Goal: Transaction & Acquisition: Purchase product/service

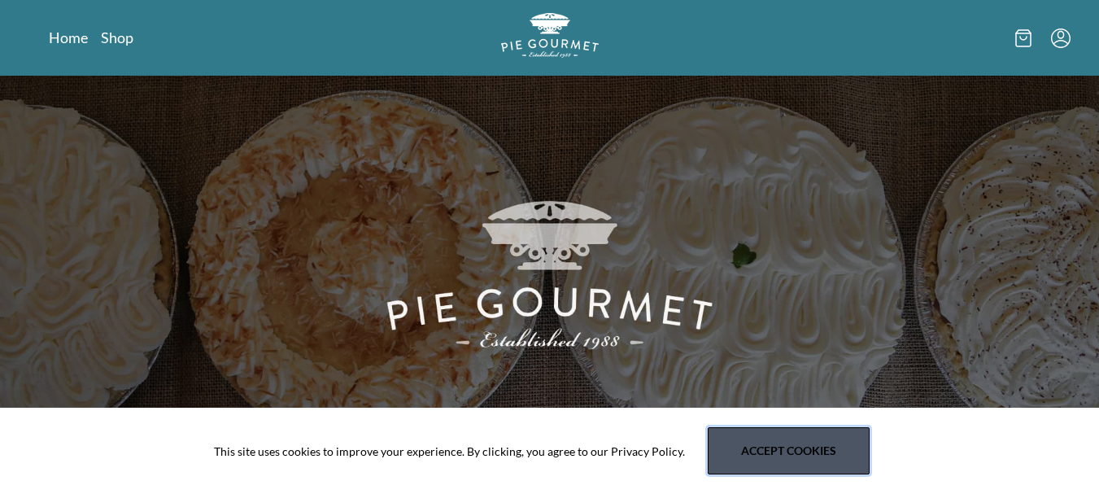
click at [749, 455] on button "Accept cookies" at bounding box center [789, 450] width 162 height 47
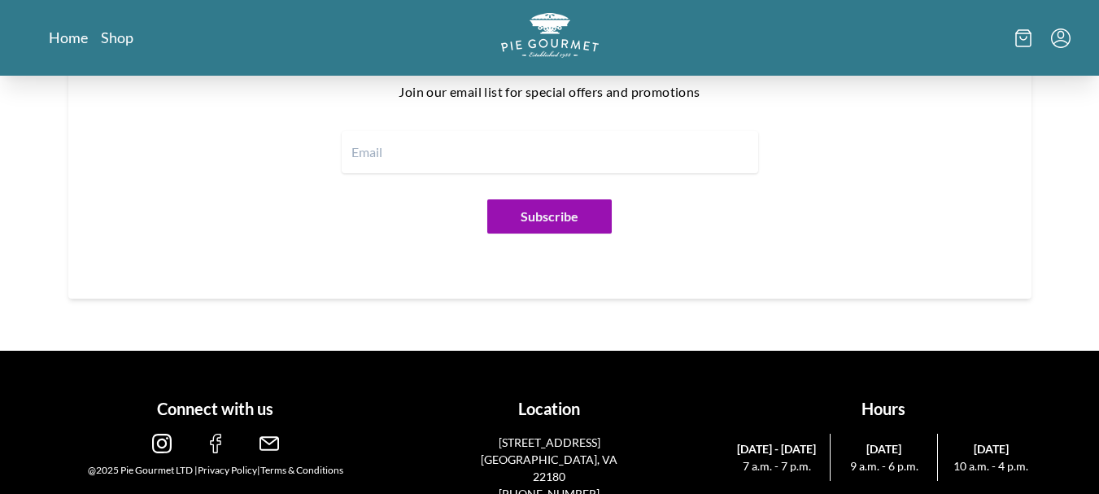
scroll to position [2079, 0]
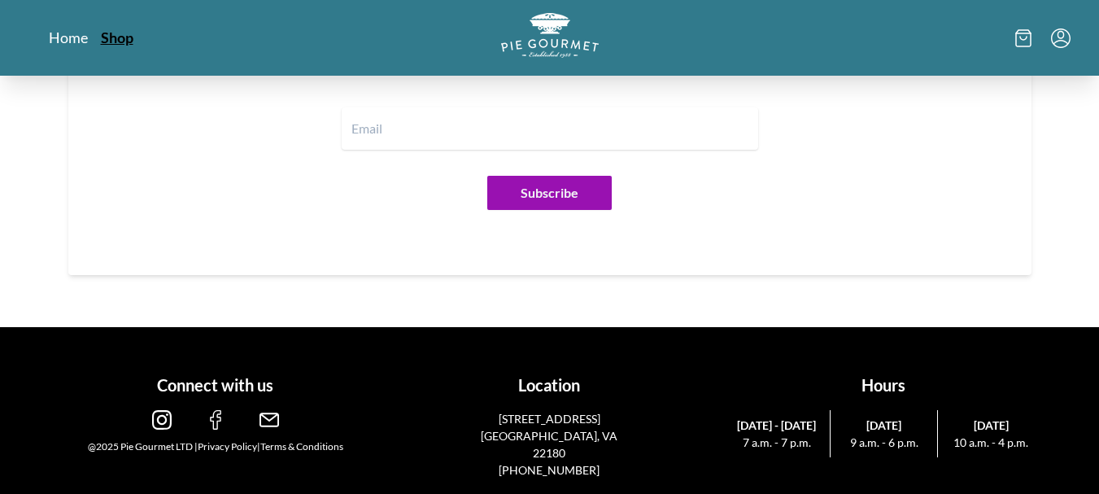
click at [129, 37] on link "Shop" at bounding box center [117, 38] width 33 height 20
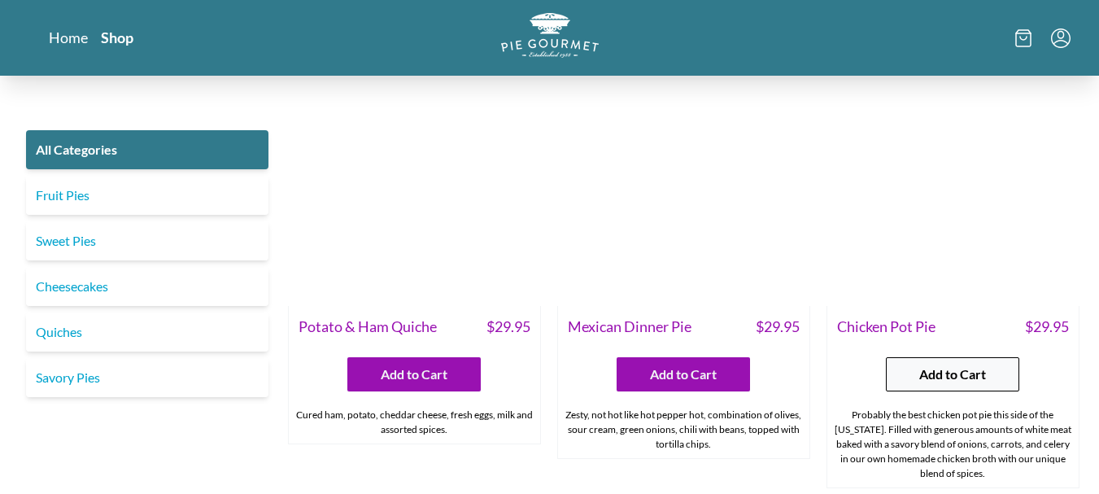
scroll to position [2197, 0]
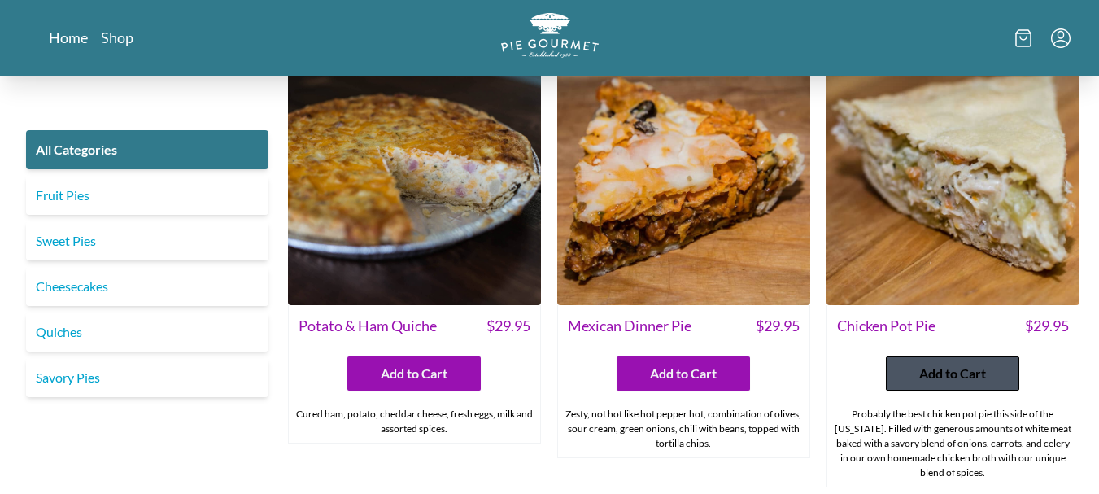
click at [956, 364] on span "Add to Cart" at bounding box center [953, 374] width 67 height 20
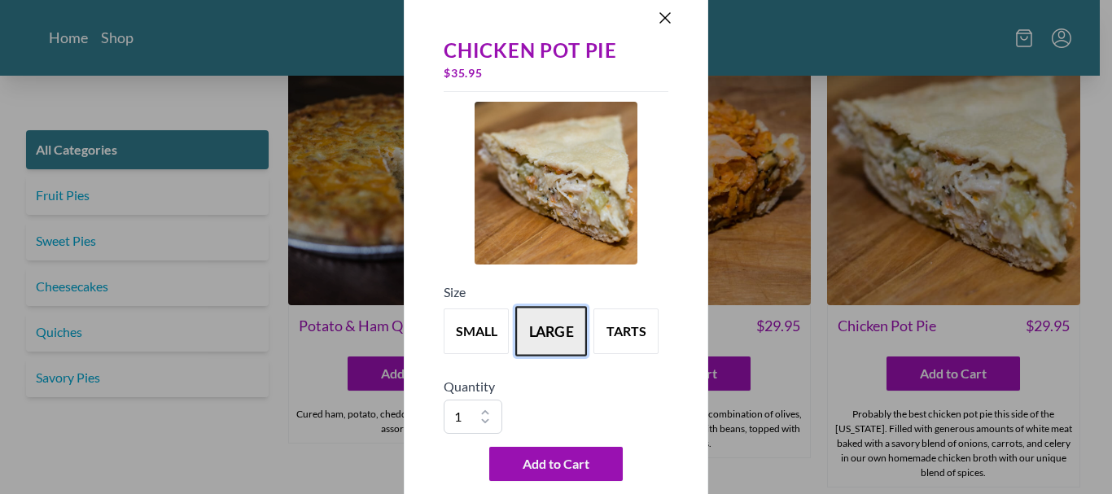
click at [550, 324] on button "large" at bounding box center [551, 331] width 72 height 50
click at [668, 20] on icon "Close panel" at bounding box center [665, 18] width 20 height 20
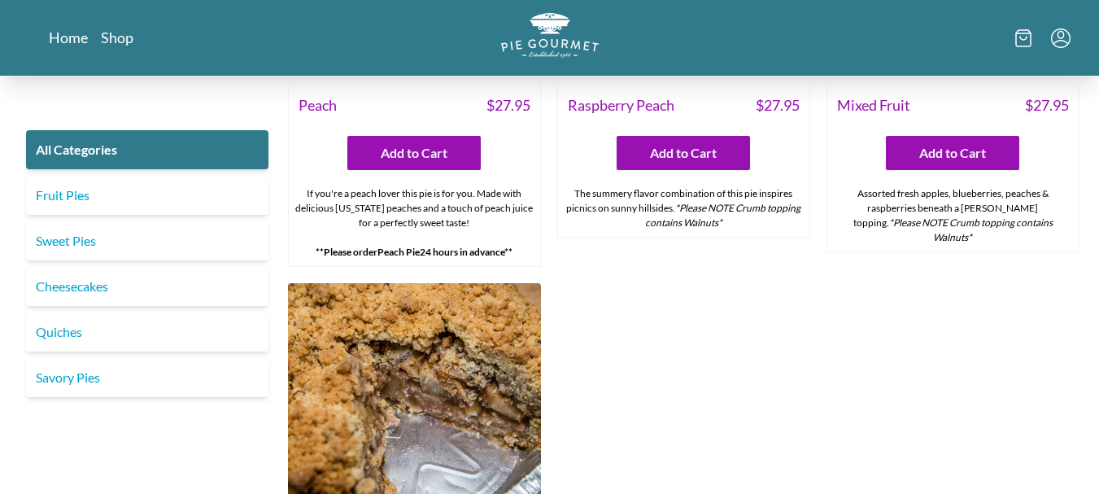
scroll to position [4869, 0]
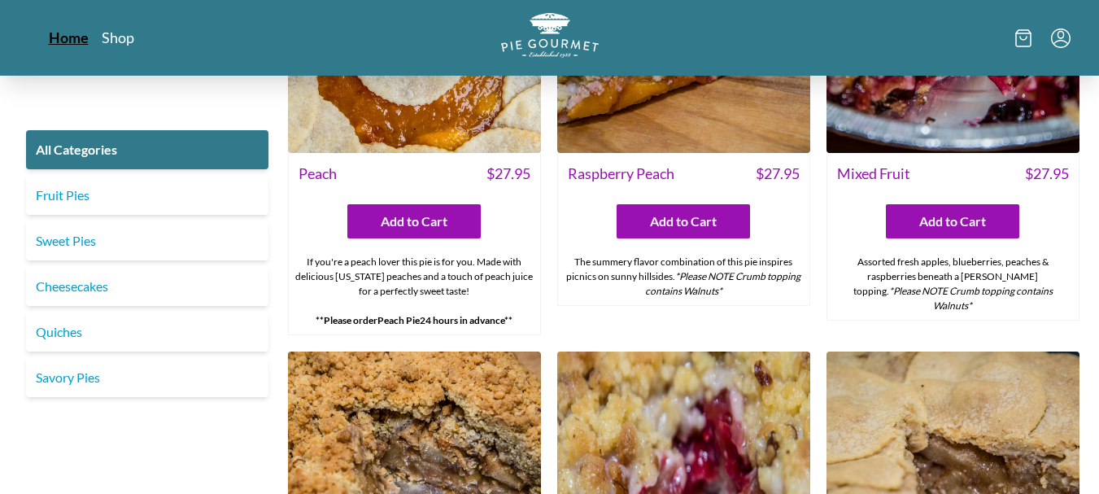
click at [67, 36] on link "Home" at bounding box center [69, 38] width 40 height 20
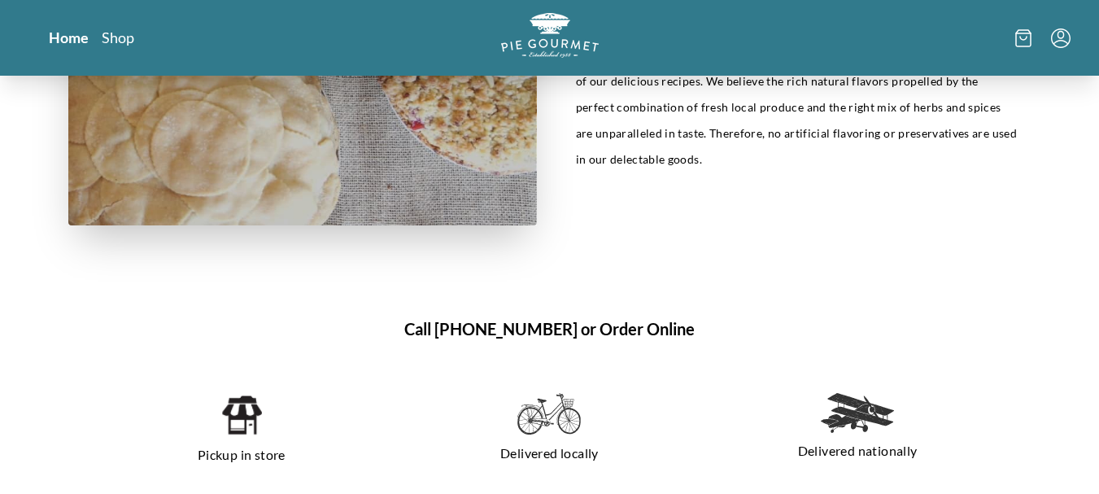
scroll to position [977, 0]
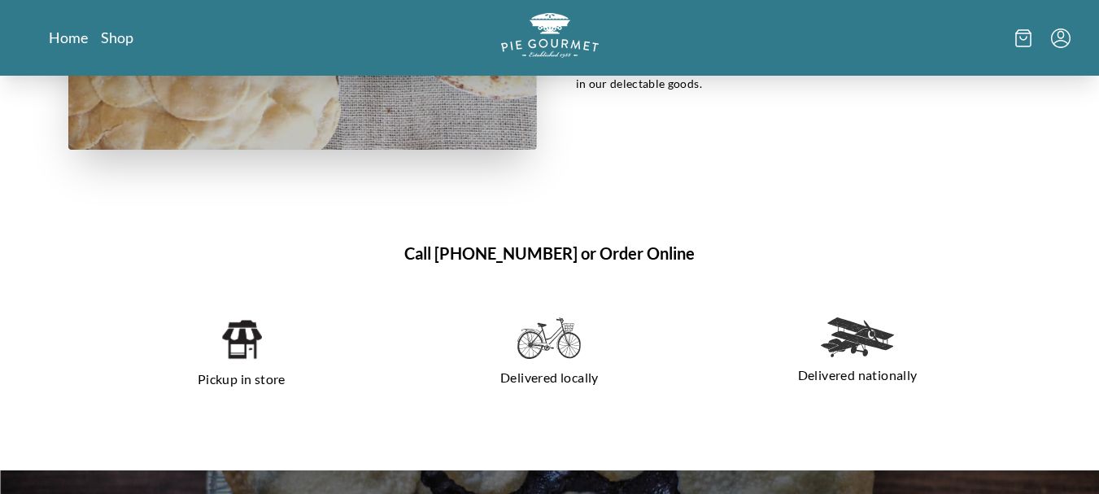
click at [552, 343] on img at bounding box center [549, 338] width 63 height 42
click at [552, 375] on p "Delivered locally" at bounding box center [549, 378] width 269 height 26
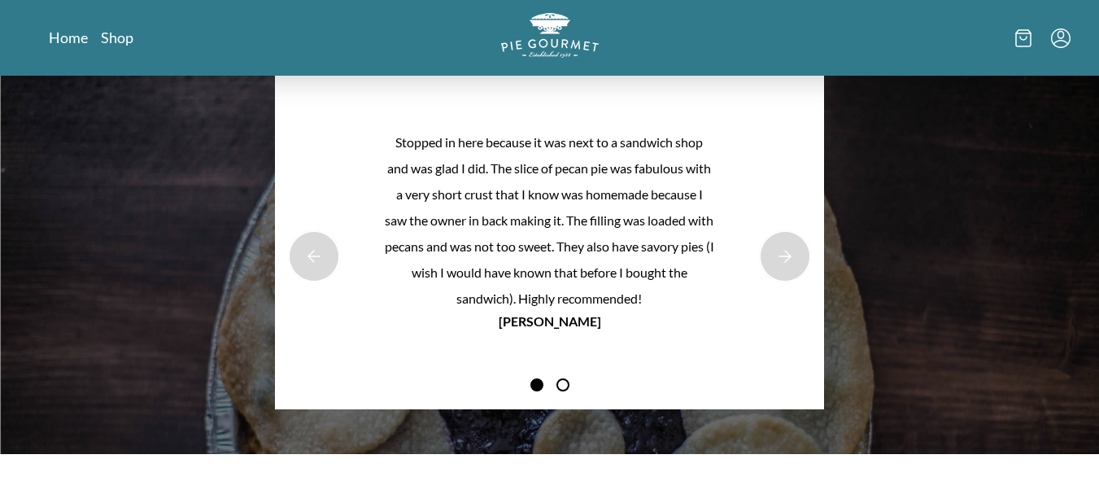
scroll to position [1427, 0]
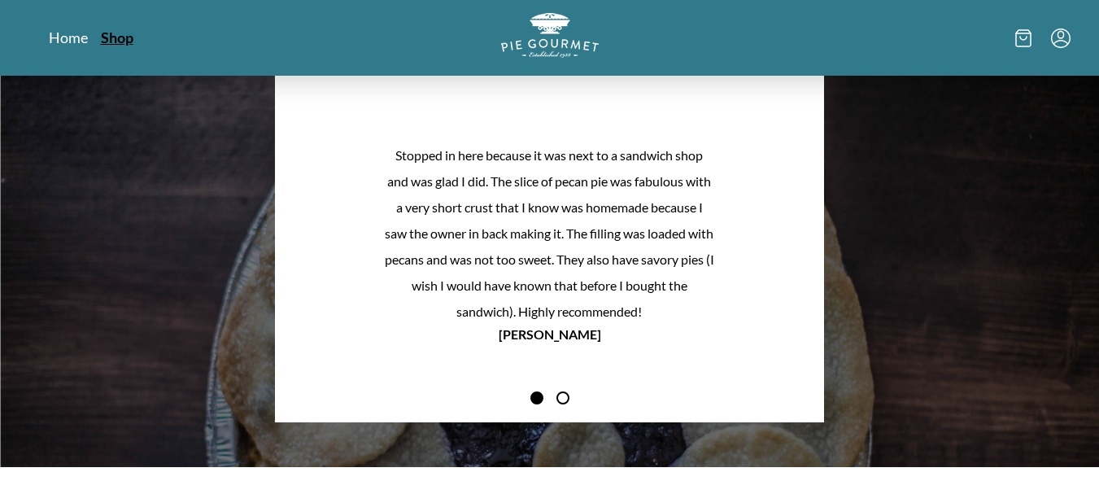
click at [129, 39] on link "Shop" at bounding box center [117, 38] width 33 height 20
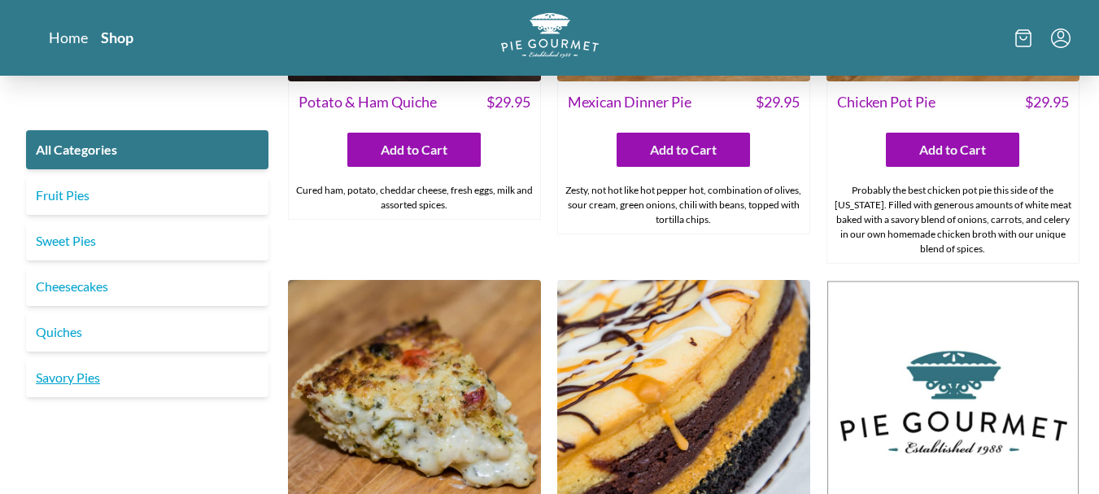
scroll to position [2441, 0]
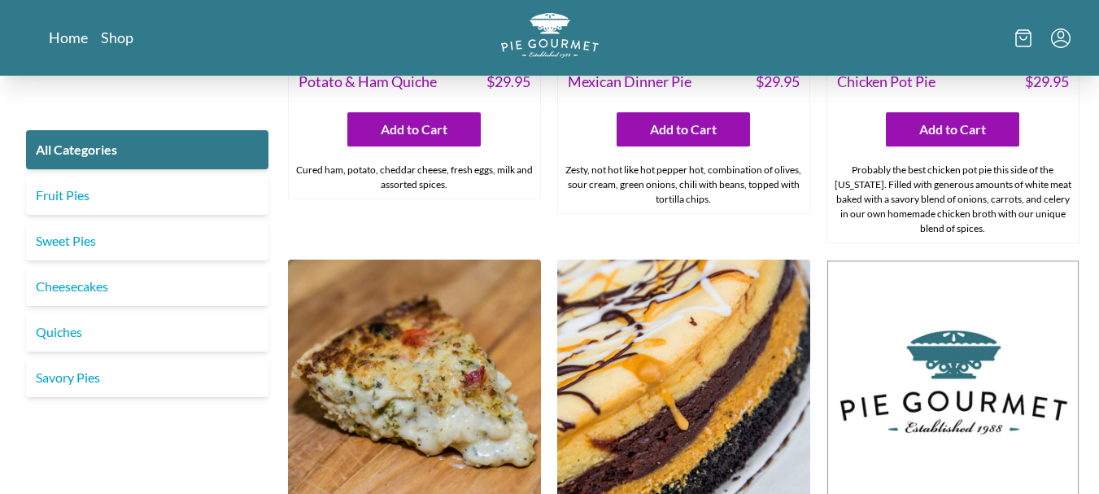
click at [1060, 37] on icon "Menu" at bounding box center [1061, 38] width 20 height 20
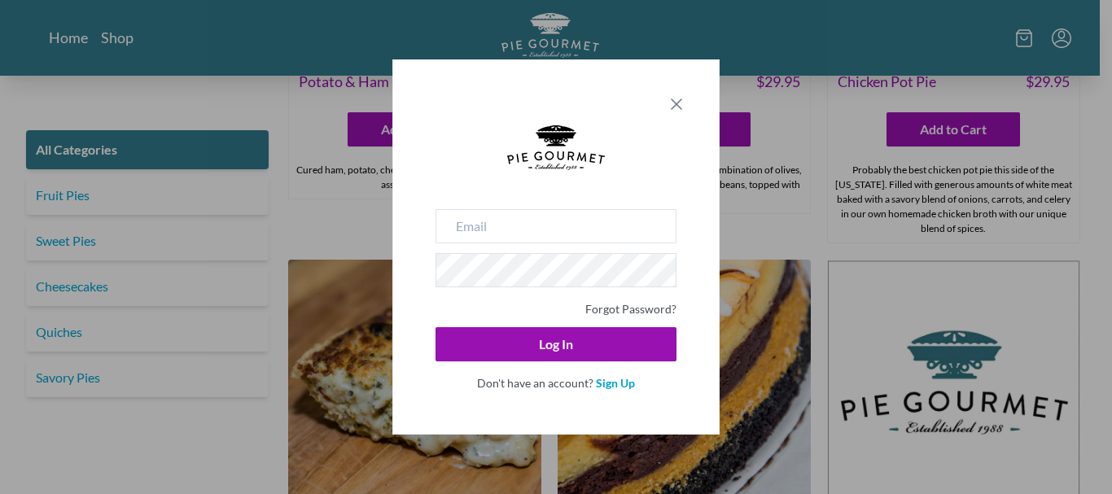
click at [675, 110] on icon "Close panel" at bounding box center [677, 104] width 20 height 20
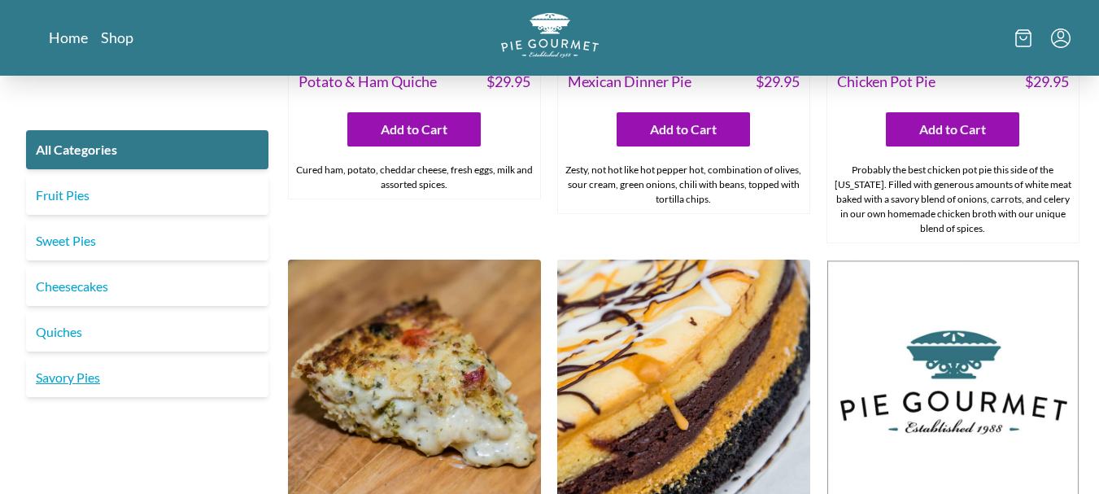
click at [83, 380] on link "Savory Pies" at bounding box center [147, 377] width 243 height 39
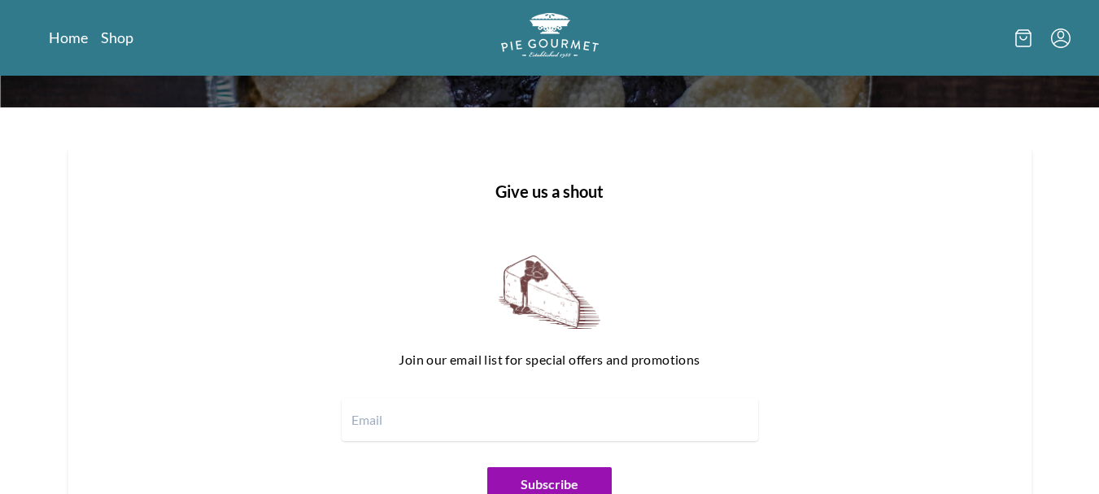
scroll to position [1427, 0]
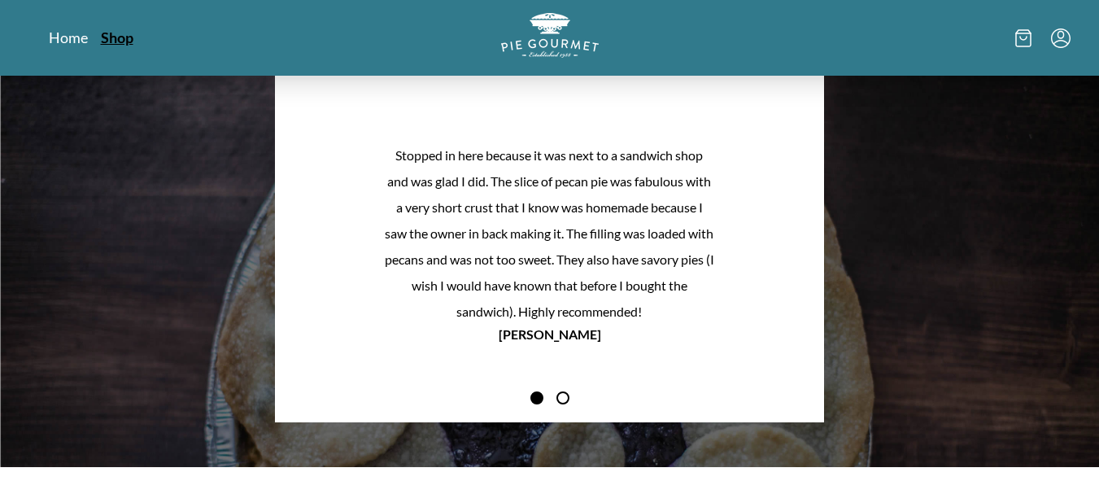
click at [117, 34] on link "Shop" at bounding box center [117, 38] width 33 height 20
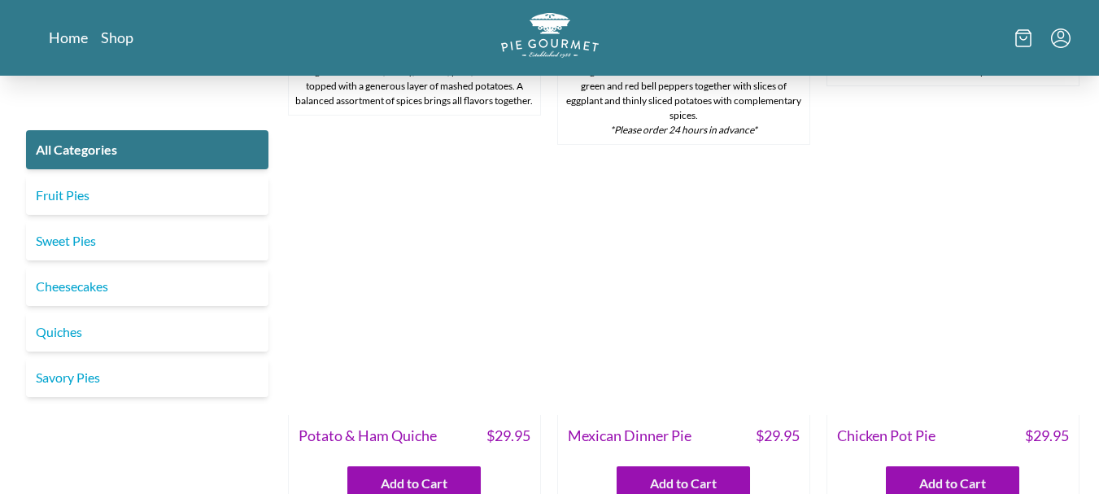
scroll to position [2116, 0]
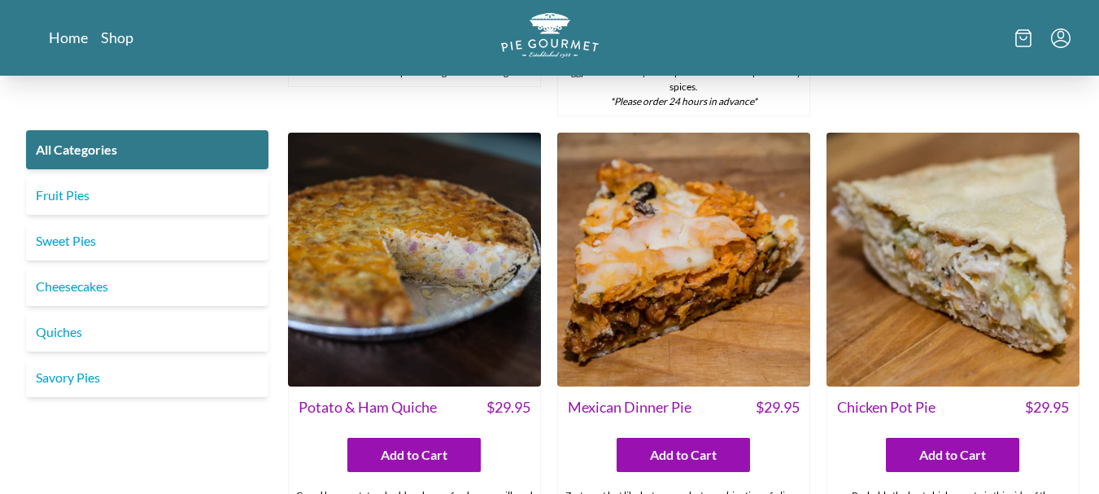
click at [978, 291] on img at bounding box center [953, 259] width 253 height 253
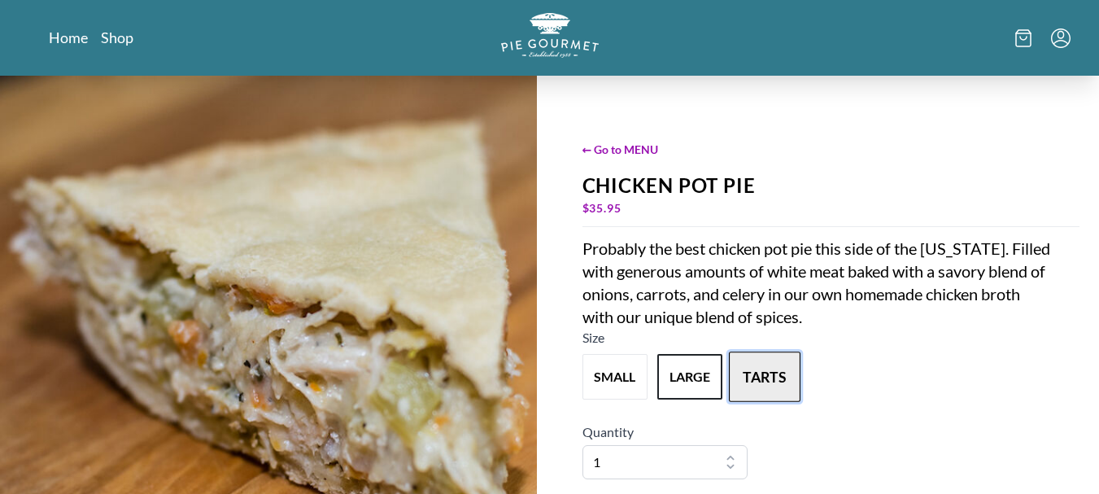
click at [767, 369] on button "tarts" at bounding box center [765, 377] width 72 height 50
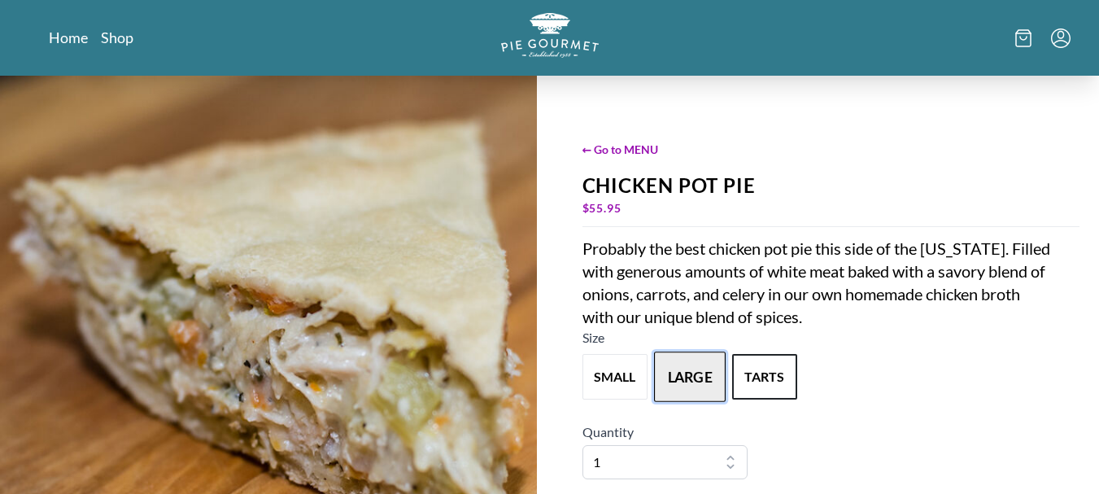
click at [706, 374] on button "large" at bounding box center [690, 377] width 72 height 50
click at [141, 40] on nav "Home Shop" at bounding box center [213, 38] width 328 height 20
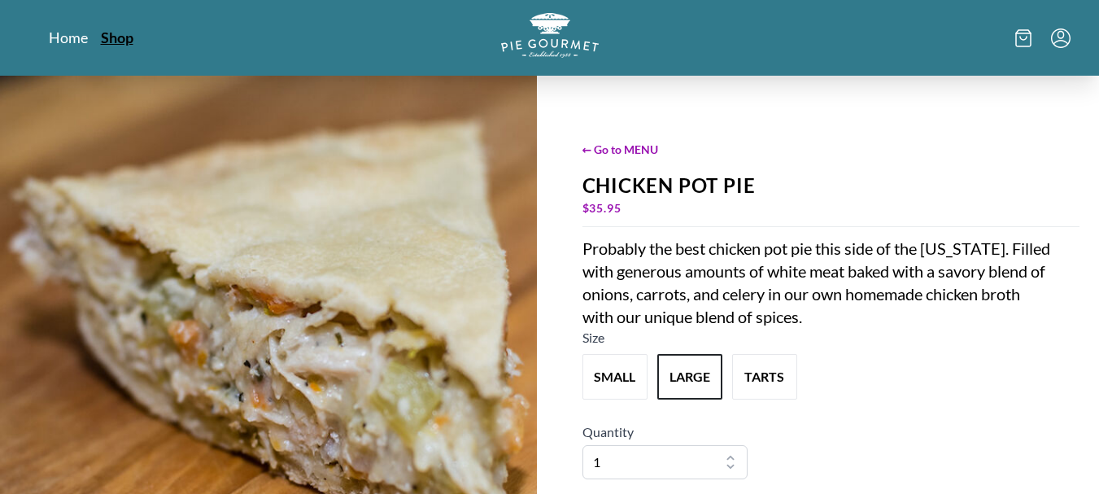
click at [125, 40] on link "Shop" at bounding box center [117, 38] width 33 height 20
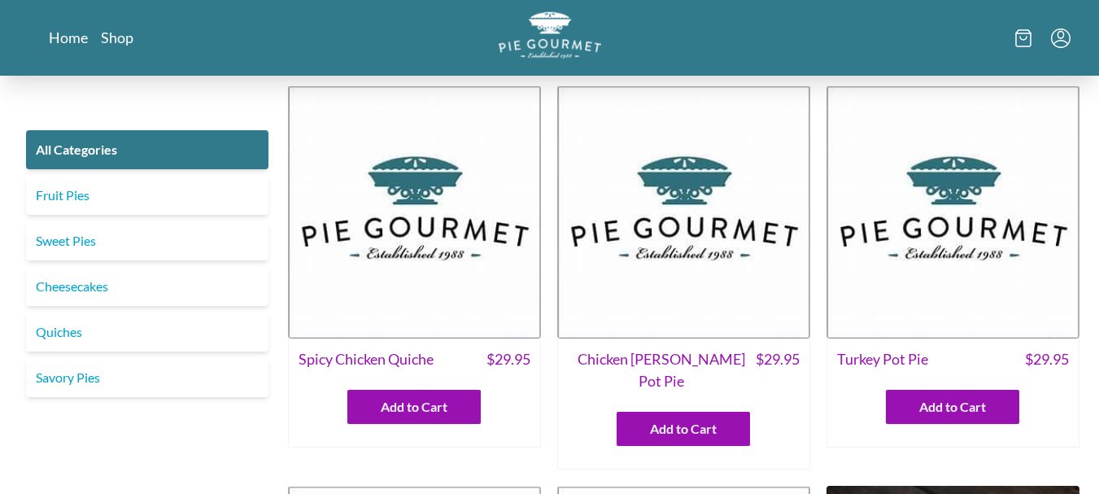
click at [544, 26] on img "Logo" at bounding box center [550, 34] width 103 height 47
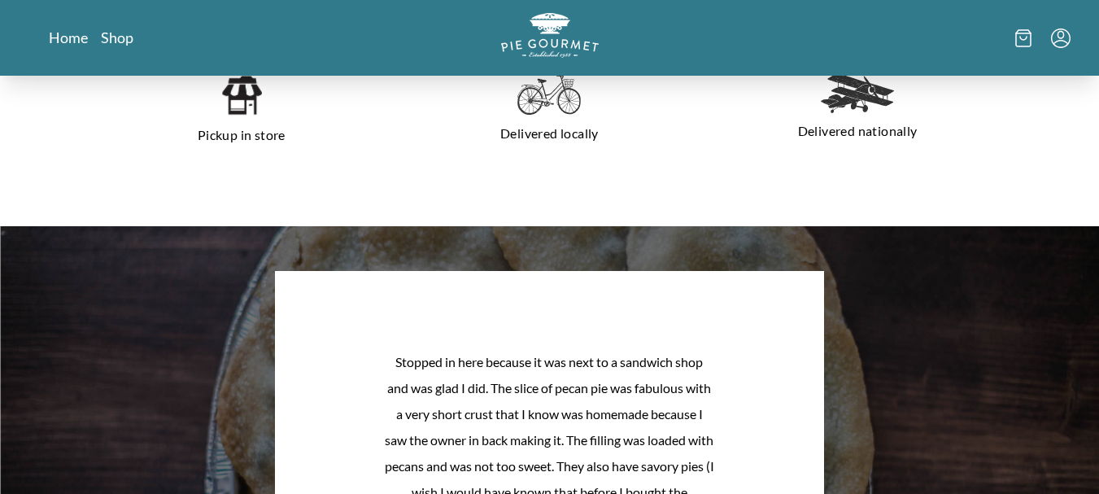
scroll to position [1302, 0]
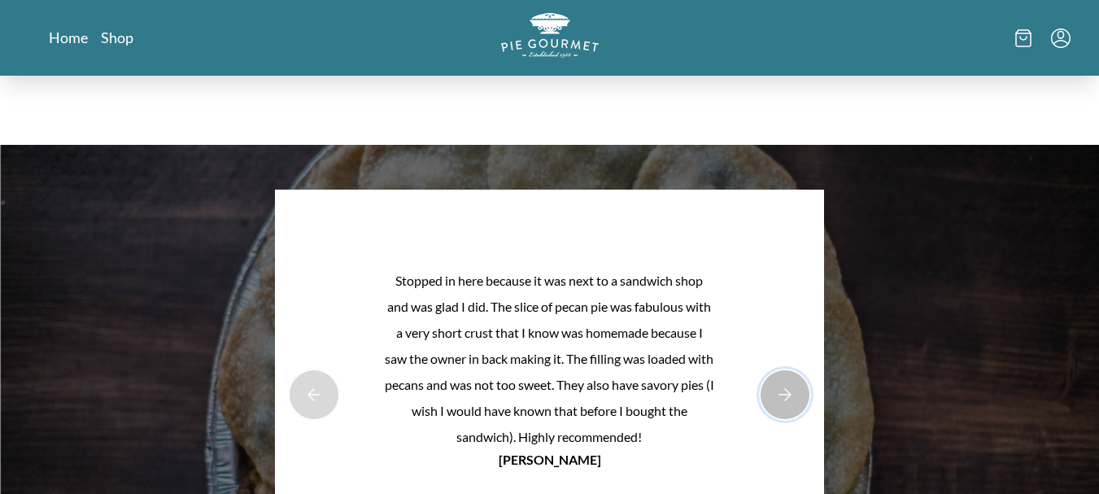
click at [766, 391] on button "Next Product Image" at bounding box center [785, 395] width 52 height 52
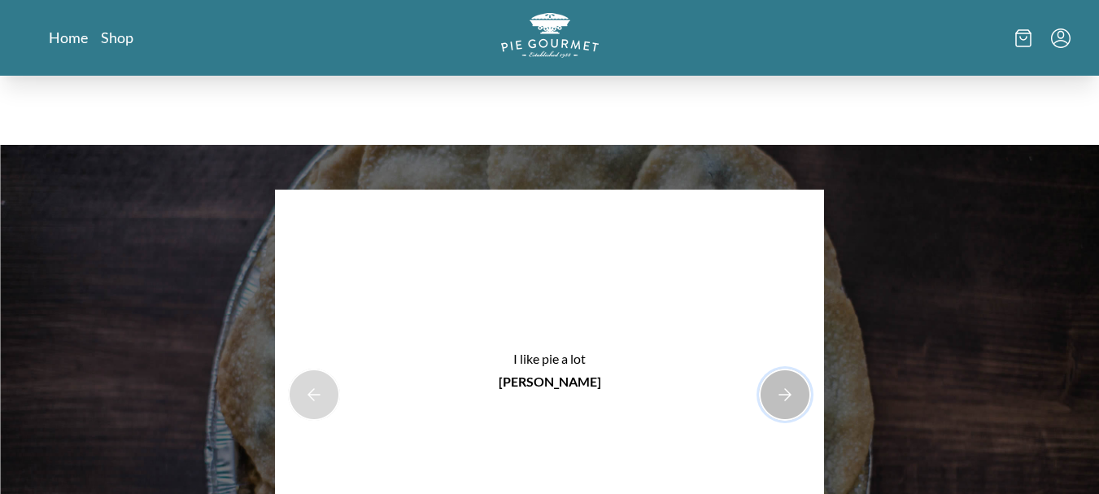
click at [787, 394] on button "Next Product Image" at bounding box center [785, 395] width 52 height 52
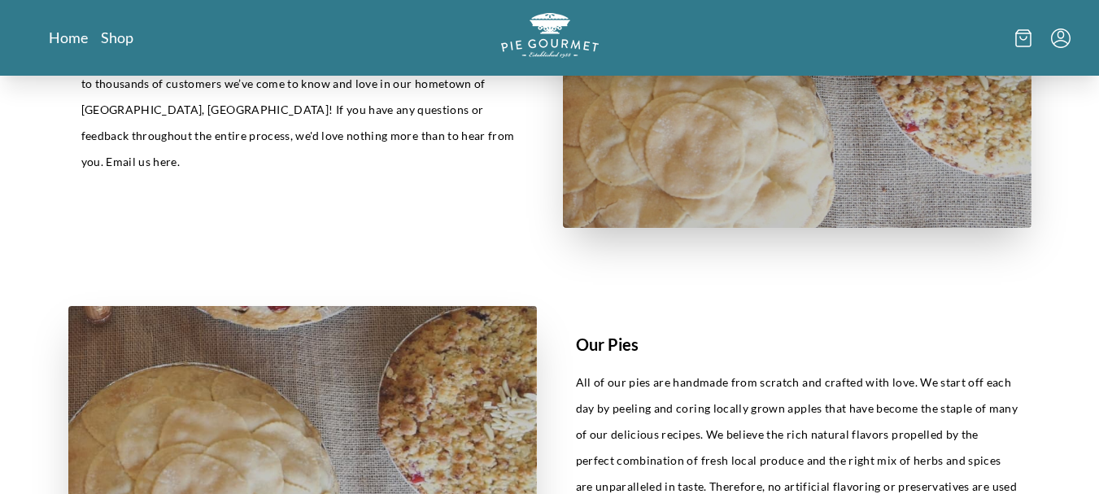
scroll to position [532, 0]
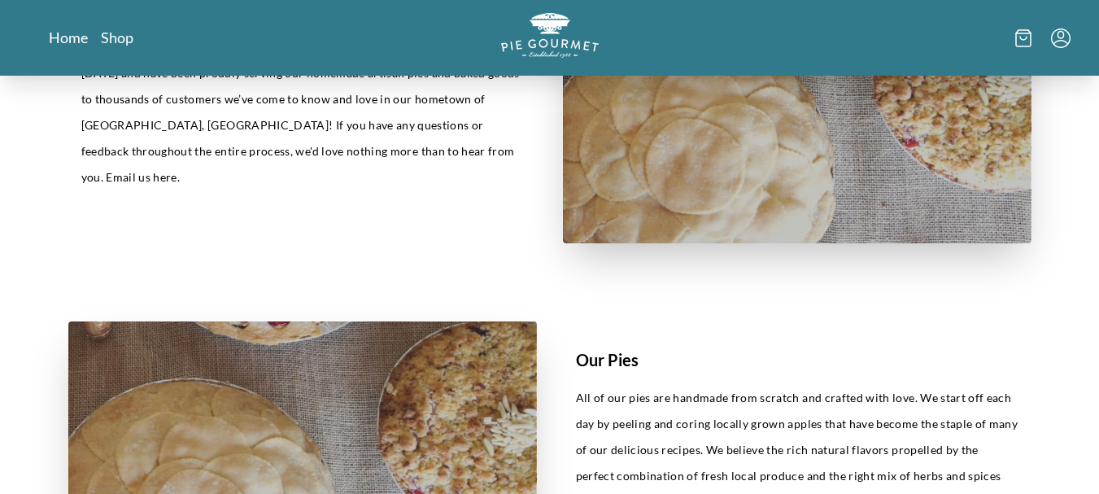
click at [1022, 40] on icon at bounding box center [1024, 38] width 7 height 3
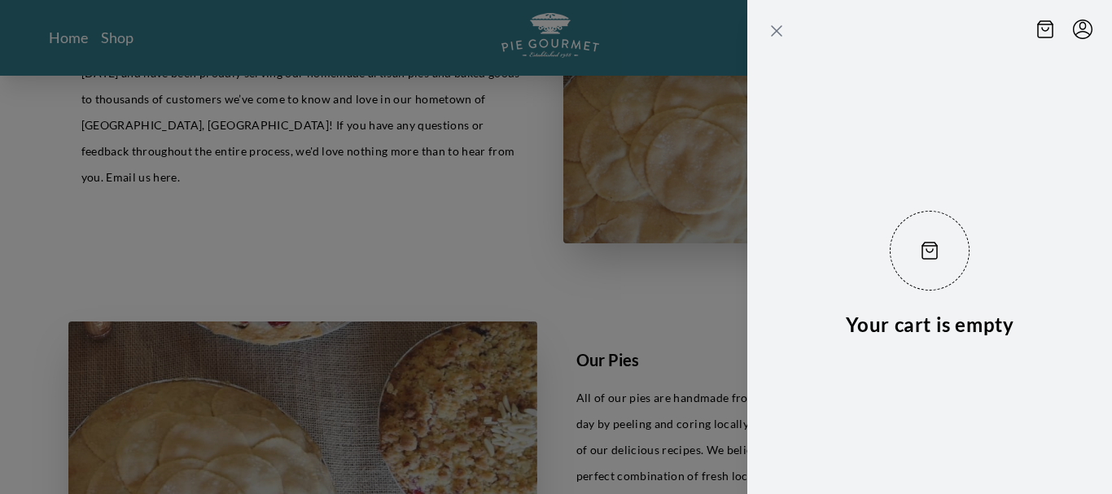
click at [775, 33] on icon "Close panel" at bounding box center [777, 31] width 10 height 10
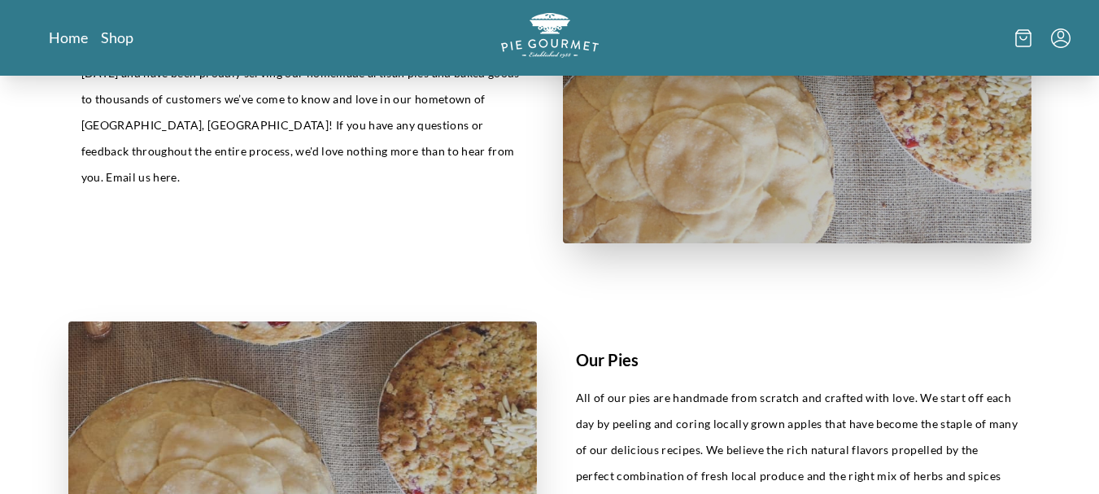
click at [1064, 42] on icon "Menu" at bounding box center [1061, 38] width 20 height 20
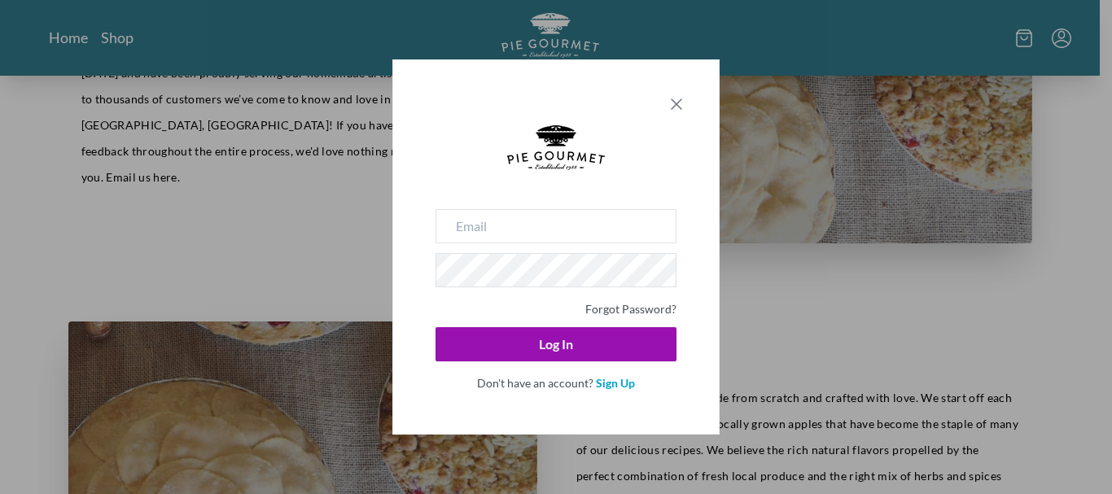
click at [680, 103] on icon "Close panel" at bounding box center [677, 104] width 20 height 20
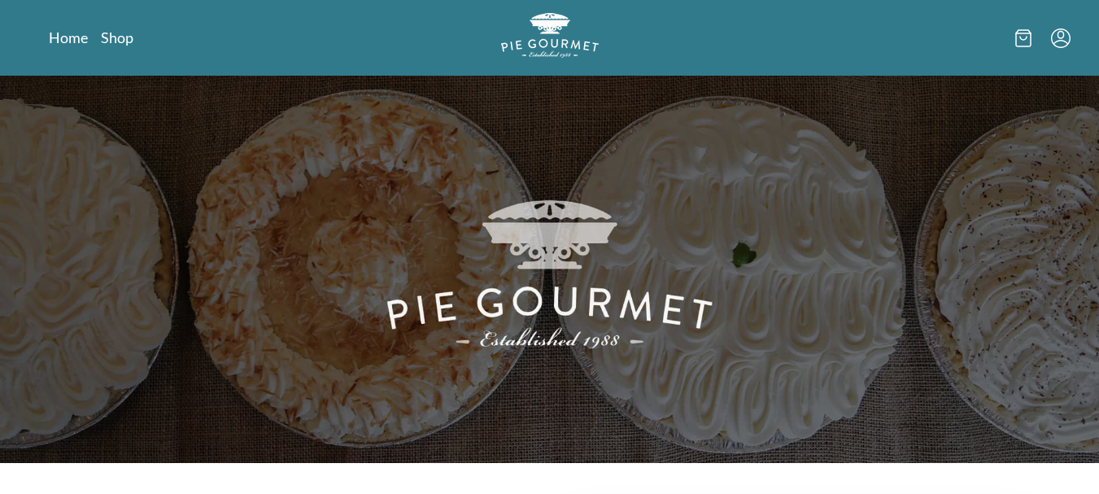
scroll to position [0, 0]
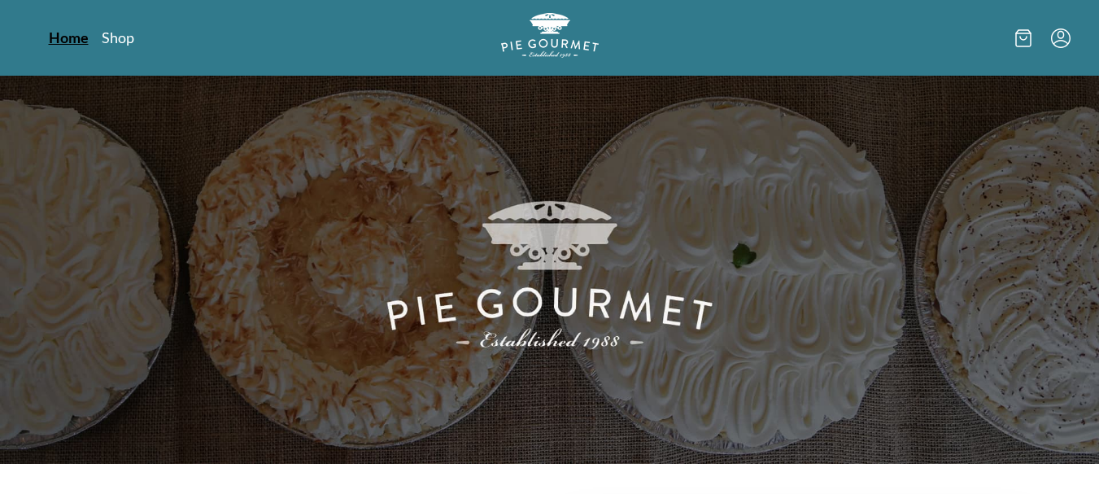
click at [68, 37] on link "Home" at bounding box center [69, 38] width 40 height 20
click at [111, 37] on link "Shop" at bounding box center [117, 38] width 33 height 20
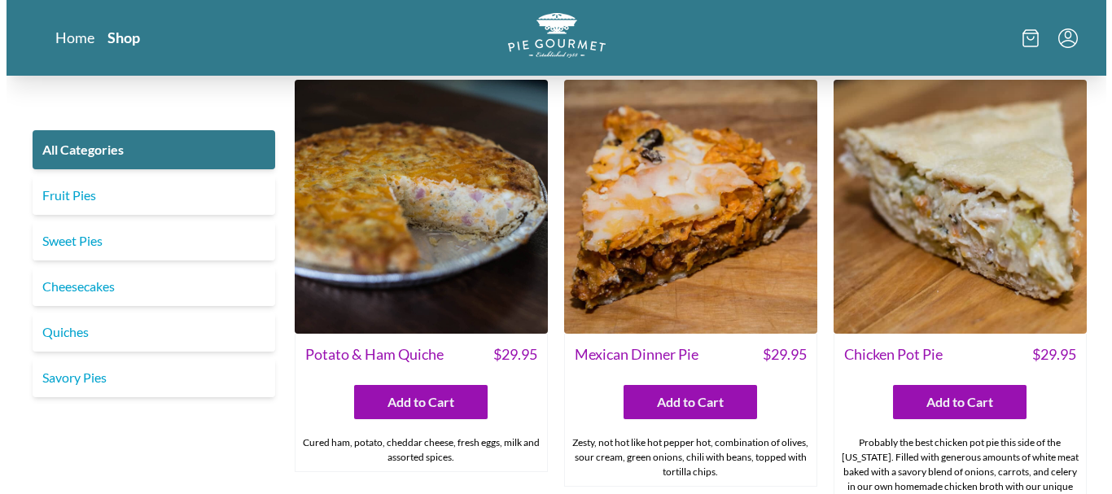
scroll to position [2197, 0]
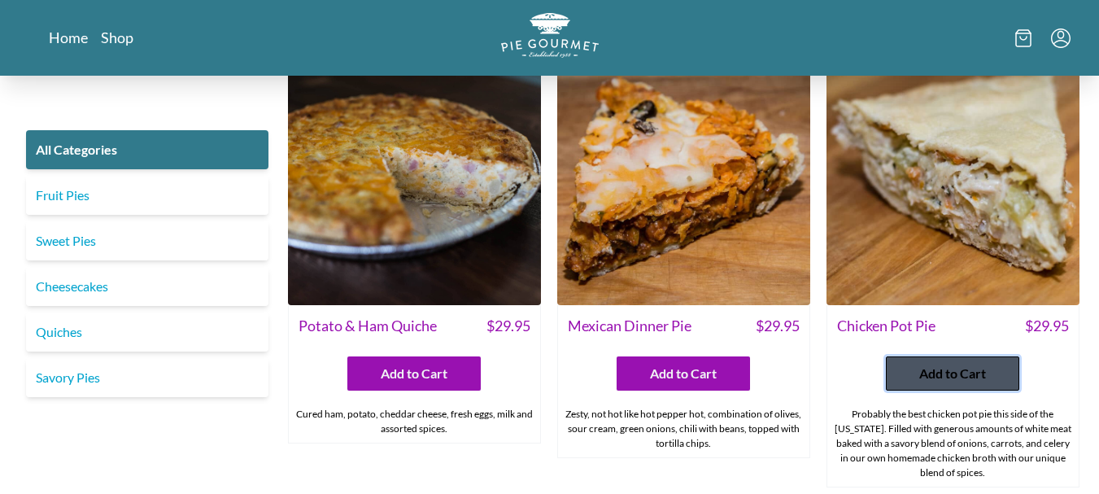
click at [951, 364] on span "Add to Cart" at bounding box center [953, 374] width 67 height 20
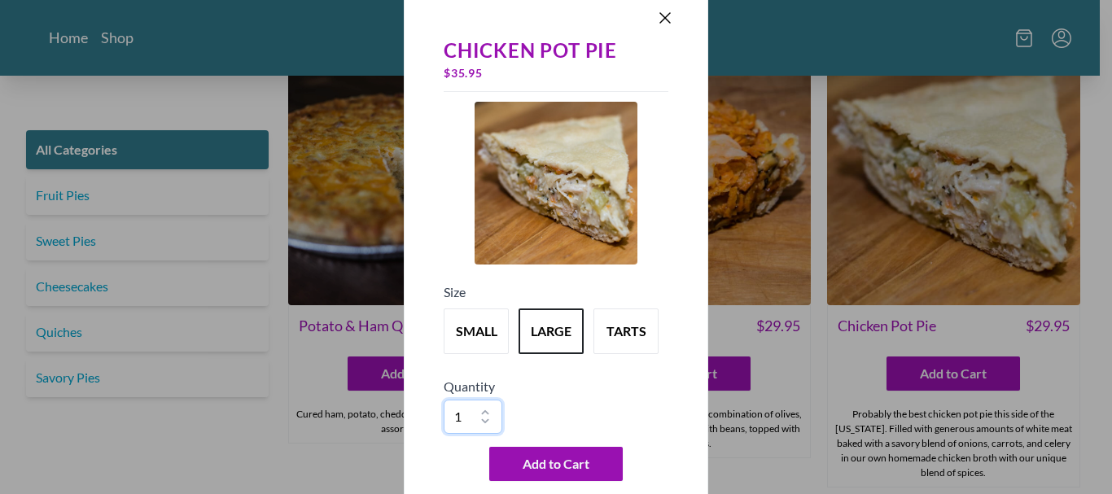
click at [485, 409] on select "1 2 3 4 5 6 7 8 9 10" at bounding box center [473, 417] width 59 height 34
select select "2"
click at [444, 400] on select "1 2 3 4 5 6 7 8 9 10" at bounding box center [473, 417] width 59 height 34
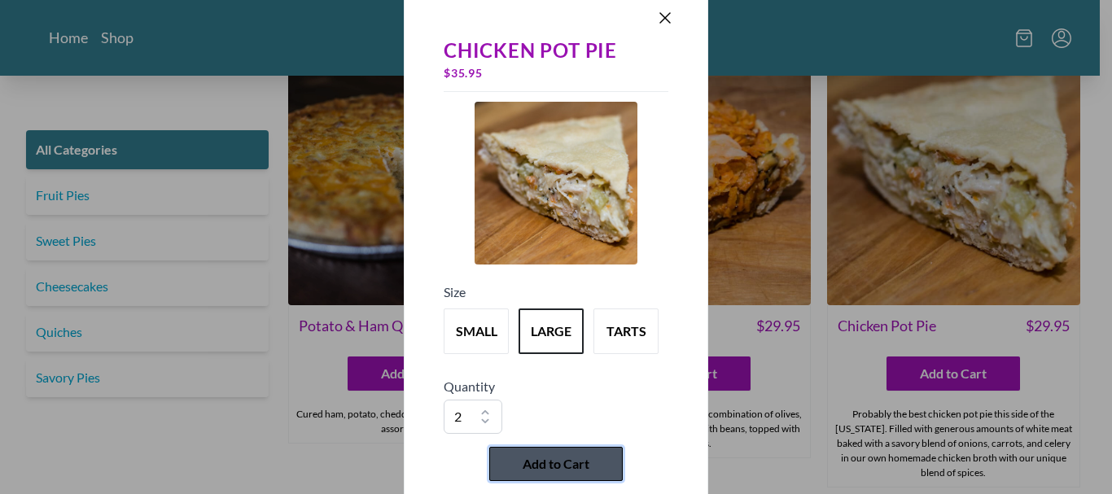
click at [561, 467] on span "Add to Cart" at bounding box center [555, 464] width 67 height 20
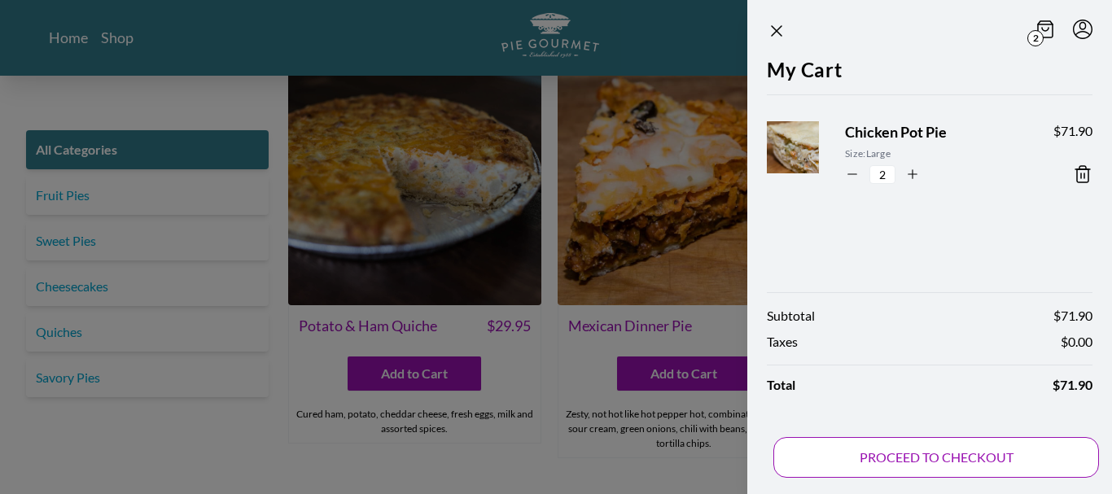
click at [909, 453] on button "PROCEED TO CHECKOUT" at bounding box center [936, 457] width 326 height 41
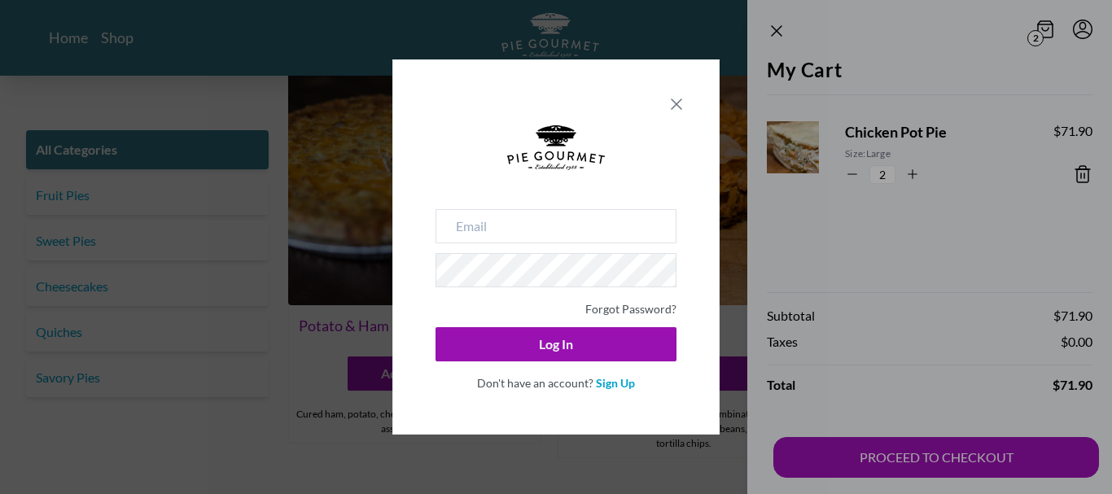
click at [680, 105] on icon "Close panel" at bounding box center [677, 104] width 20 height 20
